Goal: Task Accomplishment & Management: Use online tool/utility

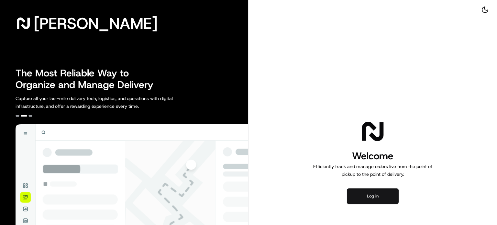
click at [359, 193] on button "Log in" at bounding box center [373, 196] width 52 height 16
